Goal: Transaction & Acquisition: Download file/media

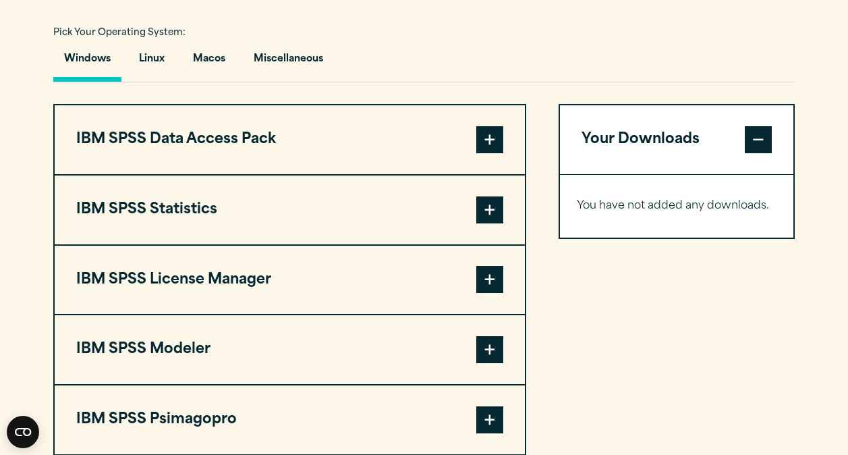
scroll to position [991, 0]
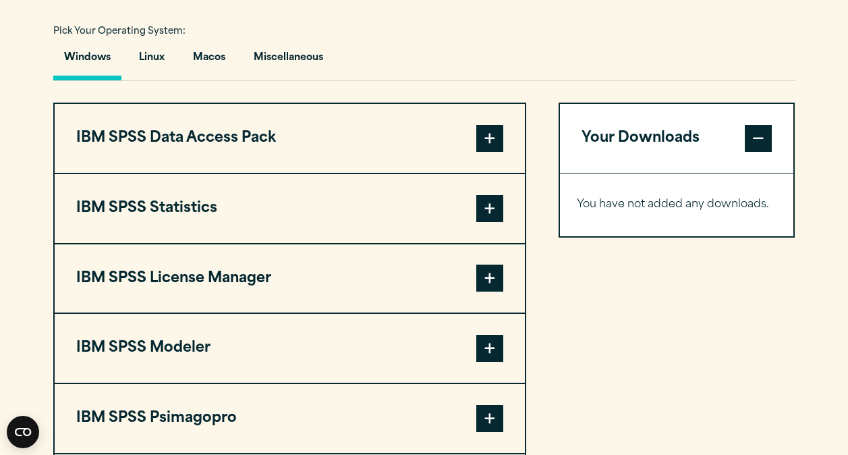
click at [488, 211] on span at bounding box center [490, 208] width 27 height 27
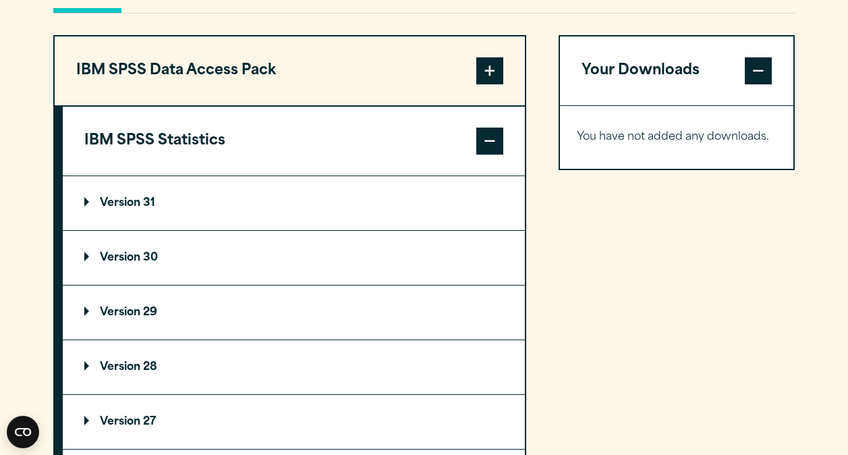
scroll to position [1060, 0]
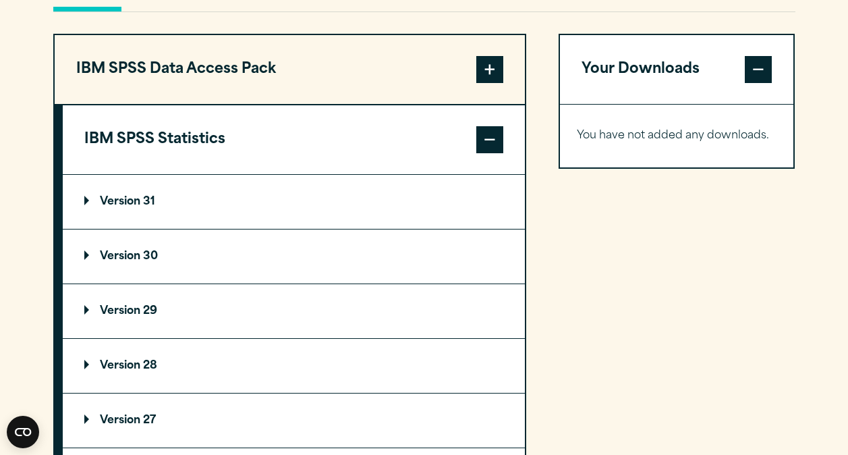
click at [110, 192] on summary "Version 31" at bounding box center [294, 202] width 462 height 54
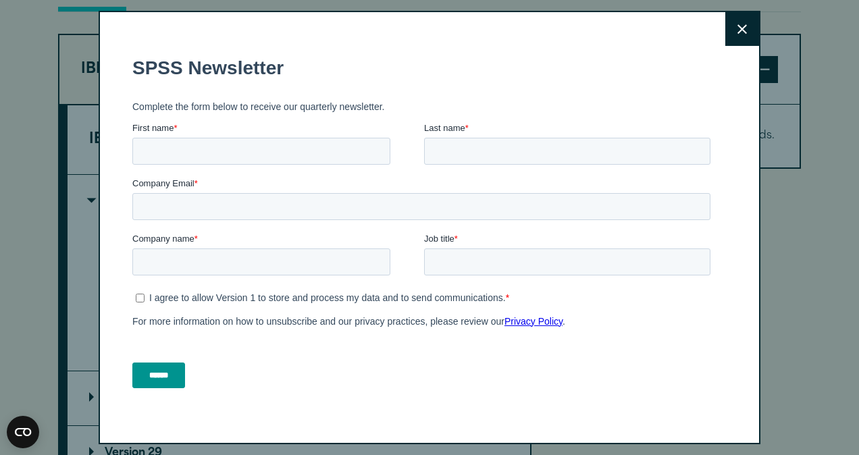
click at [725, 32] on button "Close" at bounding box center [742, 29] width 34 height 34
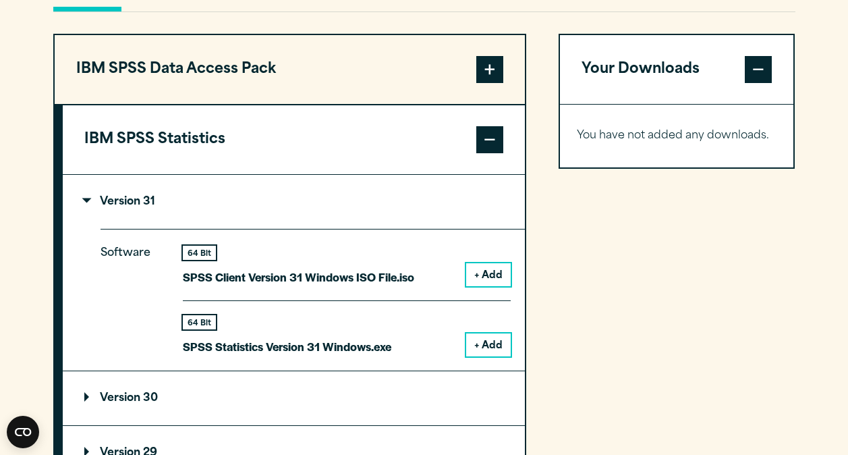
click at [498, 348] on button "+ Add" at bounding box center [488, 344] width 45 height 23
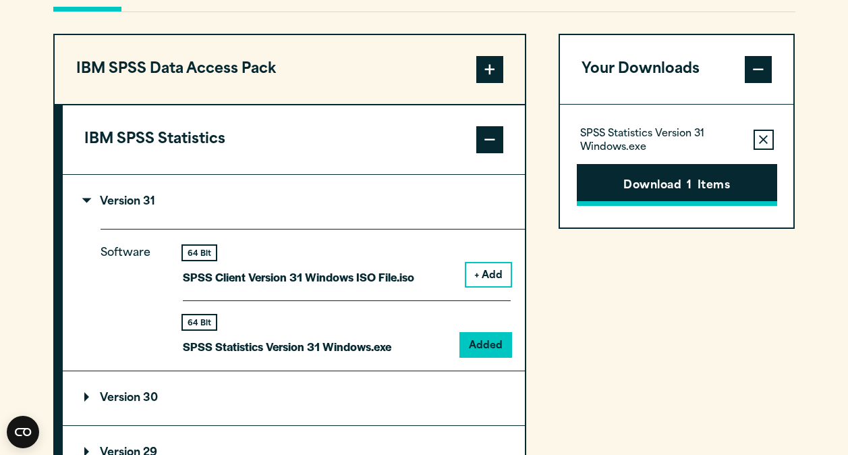
click at [690, 176] on button "Download 1 Items" at bounding box center [677, 185] width 200 height 42
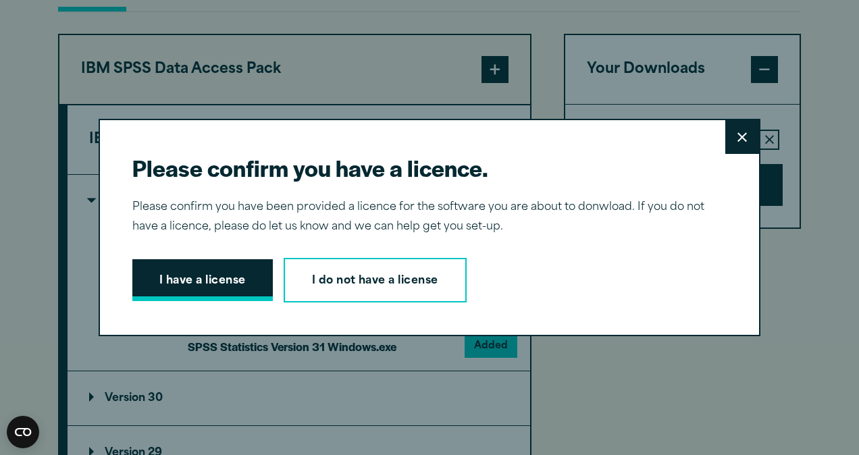
click at [232, 282] on button "I have a license" at bounding box center [202, 280] width 140 height 42
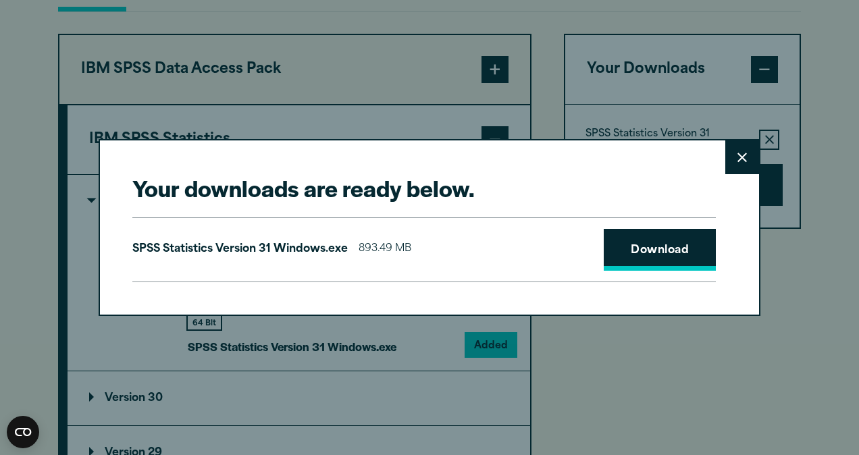
click at [656, 267] on link "Download" at bounding box center [659, 250] width 112 height 42
click at [625, 265] on link "Download" at bounding box center [659, 250] width 112 height 42
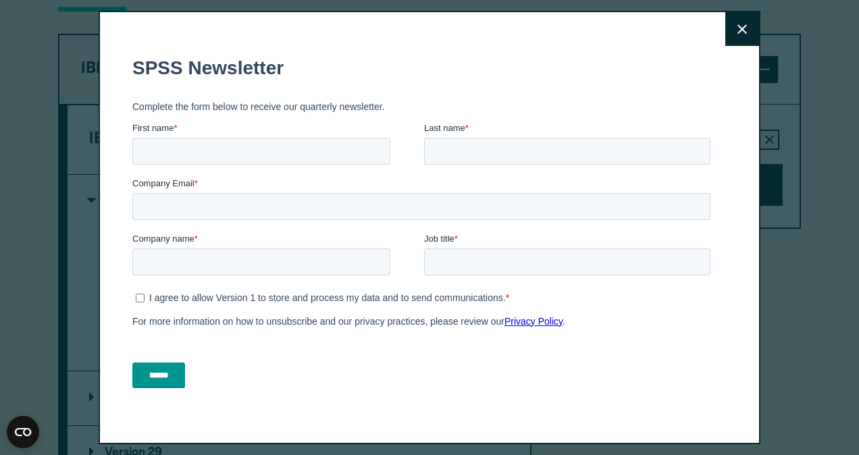
click at [630, 193] on div "Company Email *" at bounding box center [423, 198] width 583 height 43
click at [737, 32] on icon at bounding box center [741, 28] width 9 height 9
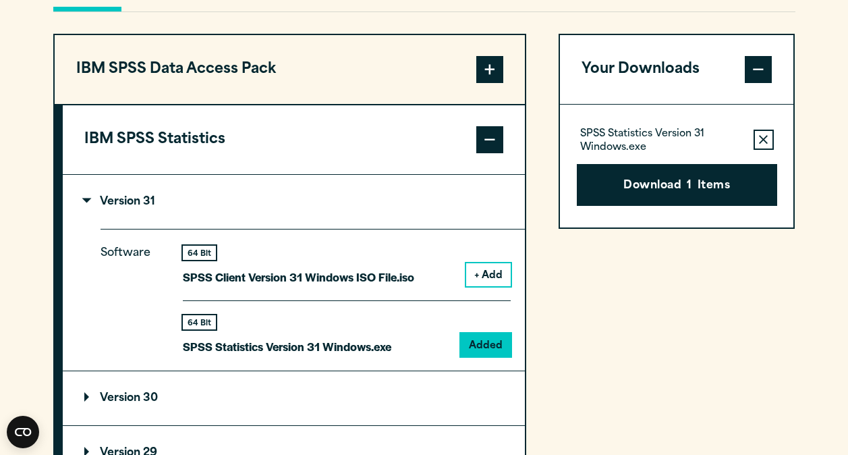
click at [17, 175] on section "Select your software downloads Use the table below to find and navigate to your…" at bounding box center [424, 376] width 848 height 1187
